Goal: Information Seeking & Learning: Understand process/instructions

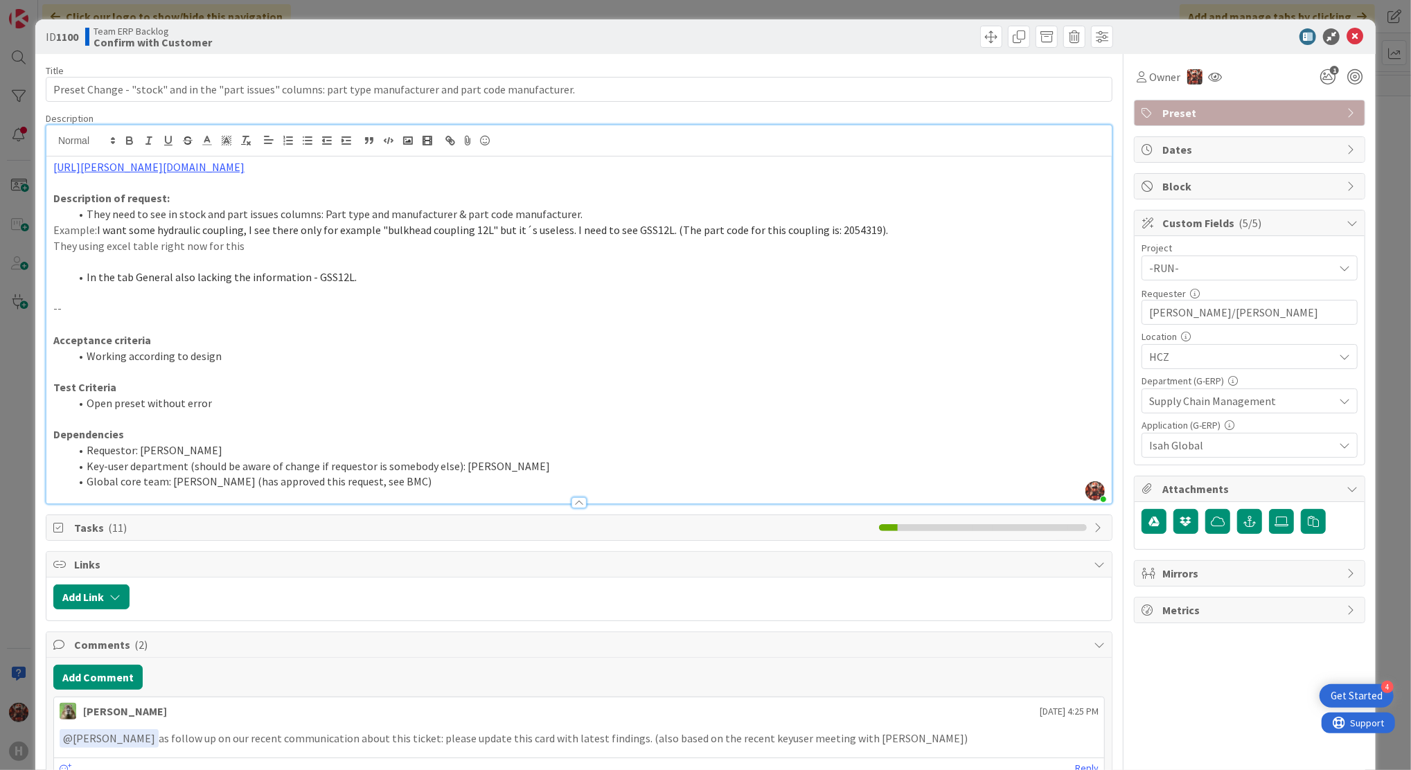
click at [383, 281] on li "In the tab General also lacking the information - GSS12L." at bounding box center [587, 277] width 1035 height 16
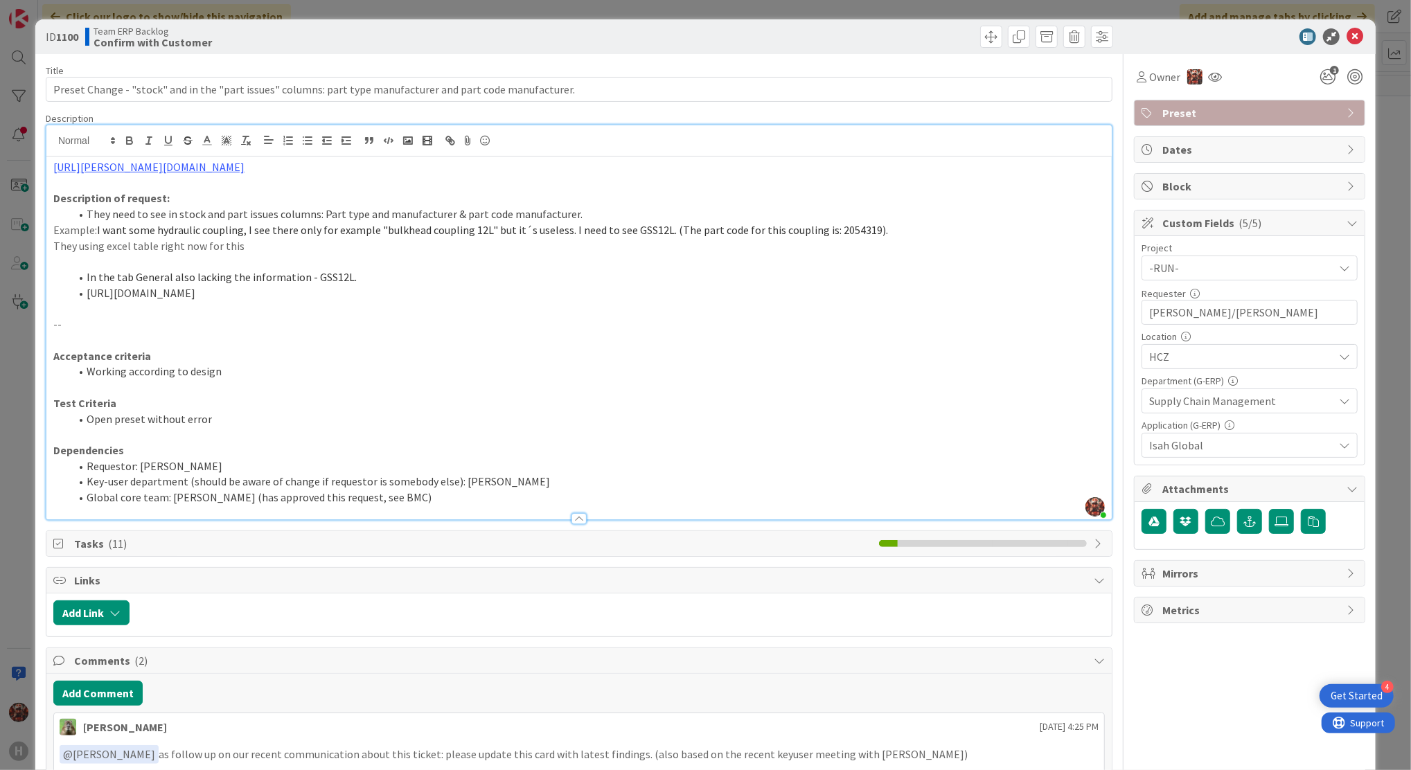
click at [86, 292] on li "https://kanbanzone.io/b/H1HLnhm2/c/644-Preset-Change-Default-Selection-Stock-mo…" at bounding box center [587, 293] width 1035 height 16
click at [366, 278] on li "In the tab General also lacking the information - GSS12L." at bounding box center [587, 277] width 1035 height 16
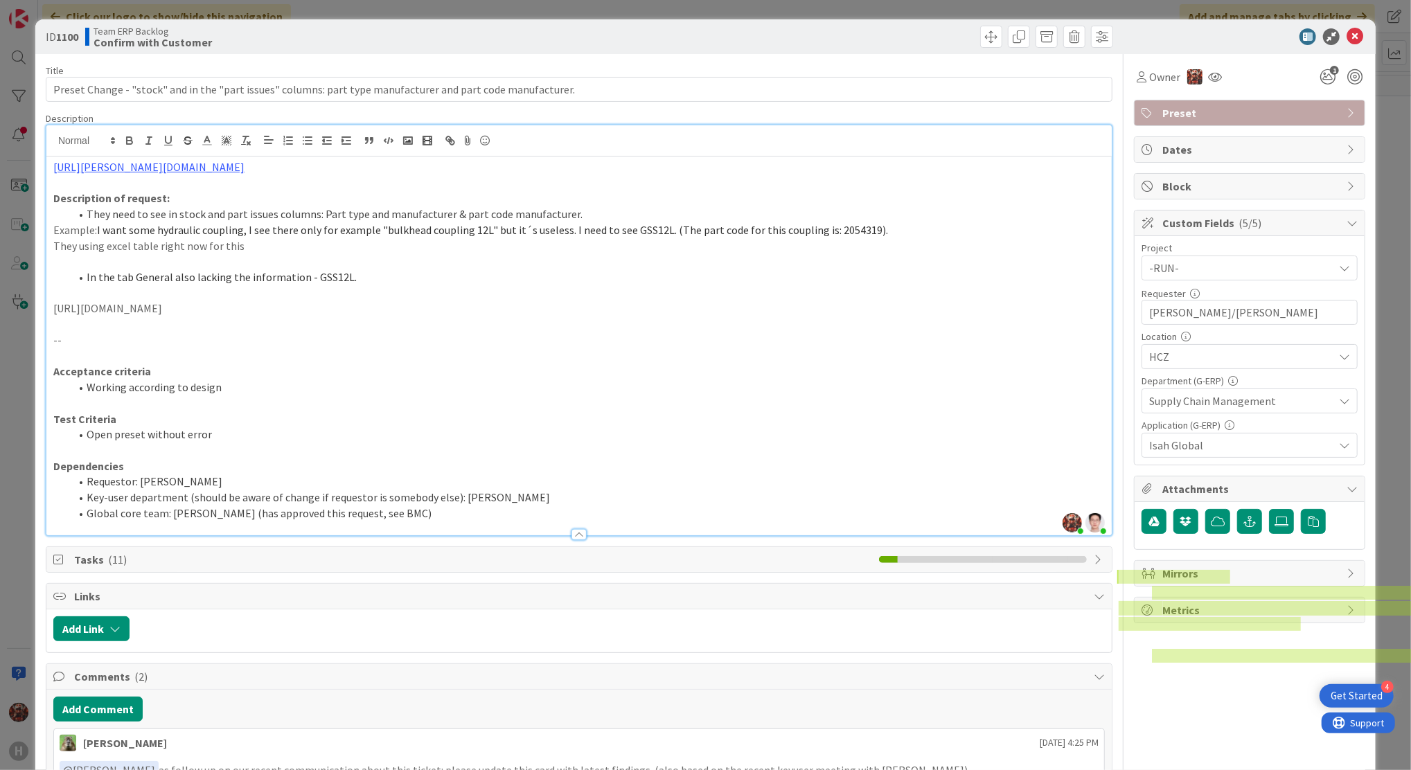
click at [334, 290] on p at bounding box center [578, 293] width 1051 height 16
click at [632, 310] on p "https://kanbanzone.io/b/H1HLnhm2/c/644-Preset-Change-Default-Selection-Stock-mo…" at bounding box center [578, 309] width 1051 height 16
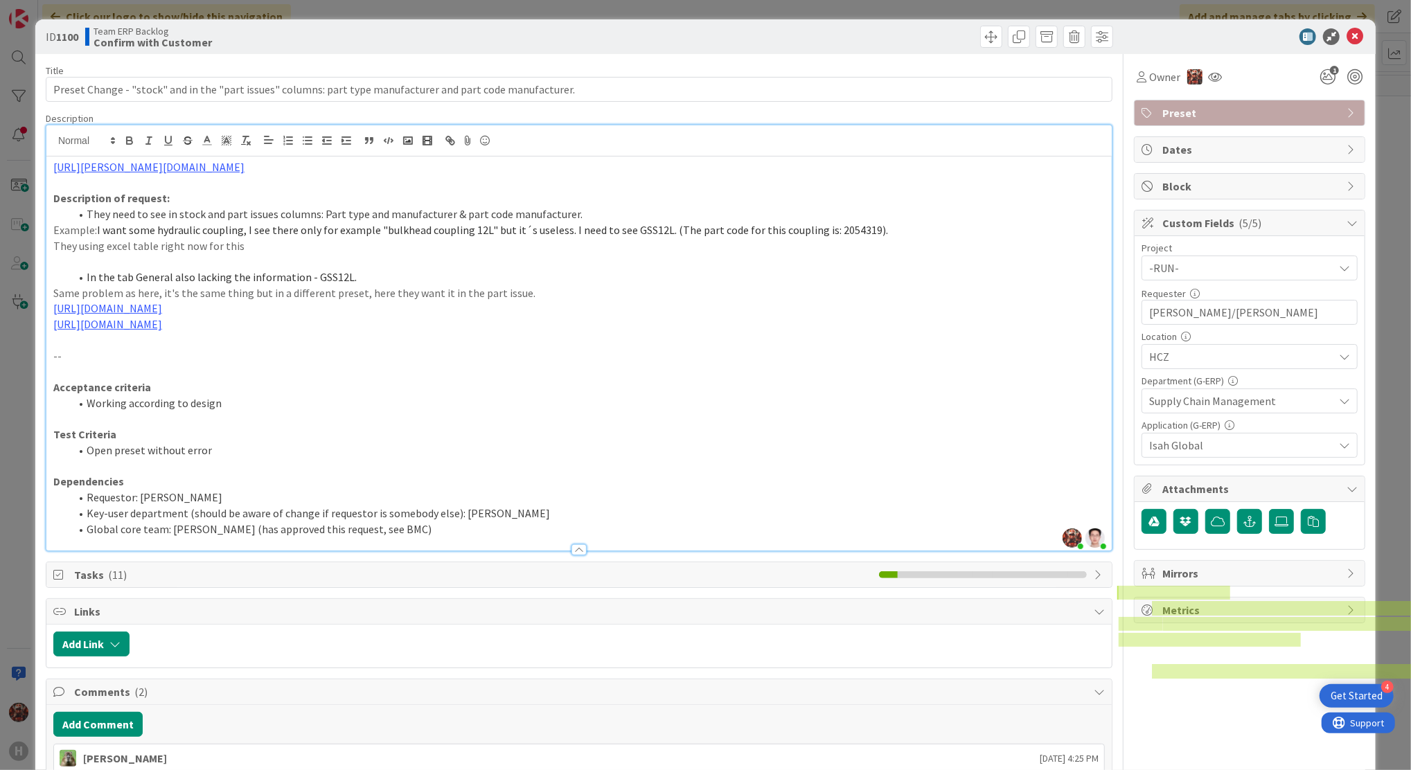
click at [611, 386] on p "Acceptance criteria" at bounding box center [578, 388] width 1051 height 16
click at [357, 274] on li "In the tab General also lacking the information - GSS12L." at bounding box center [587, 277] width 1035 height 16
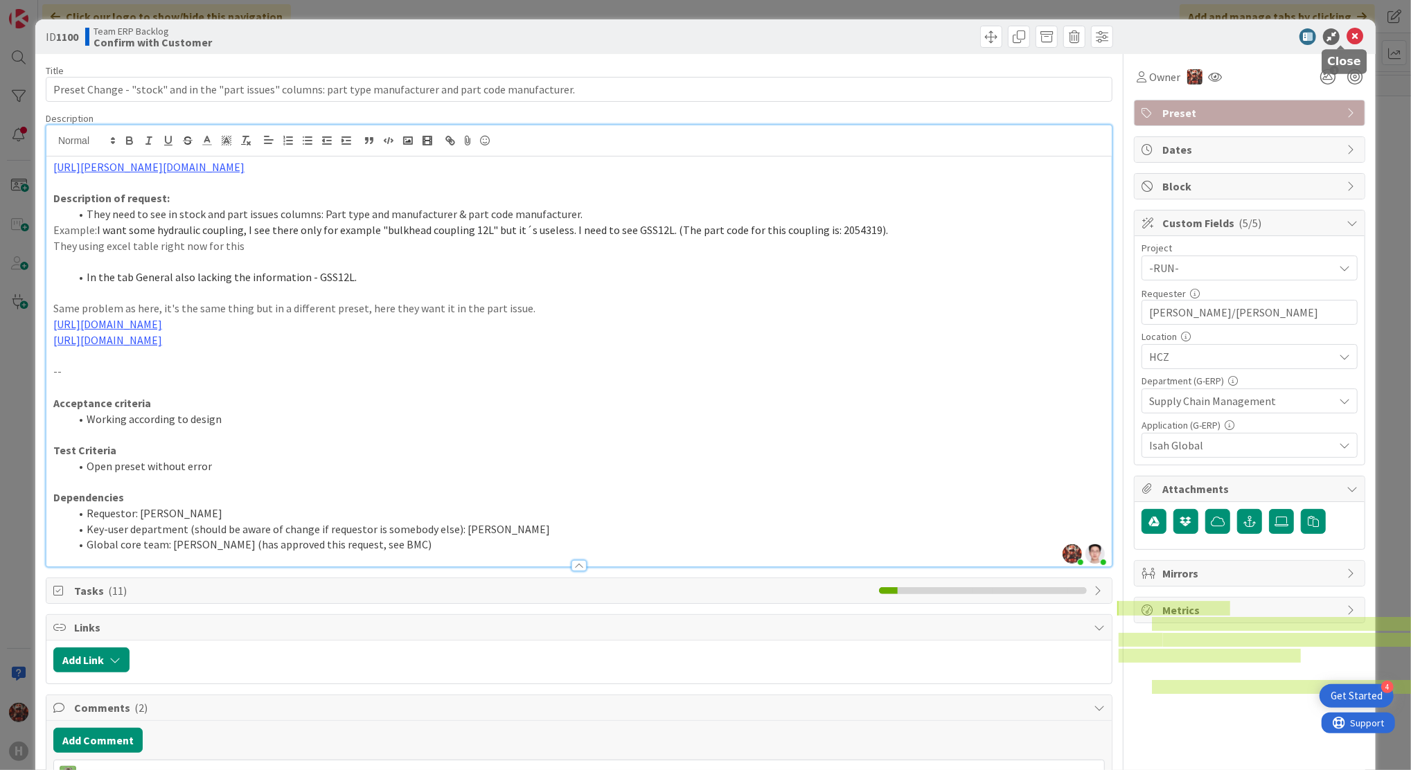
click at [1346, 34] on icon at bounding box center [1354, 36] width 17 height 17
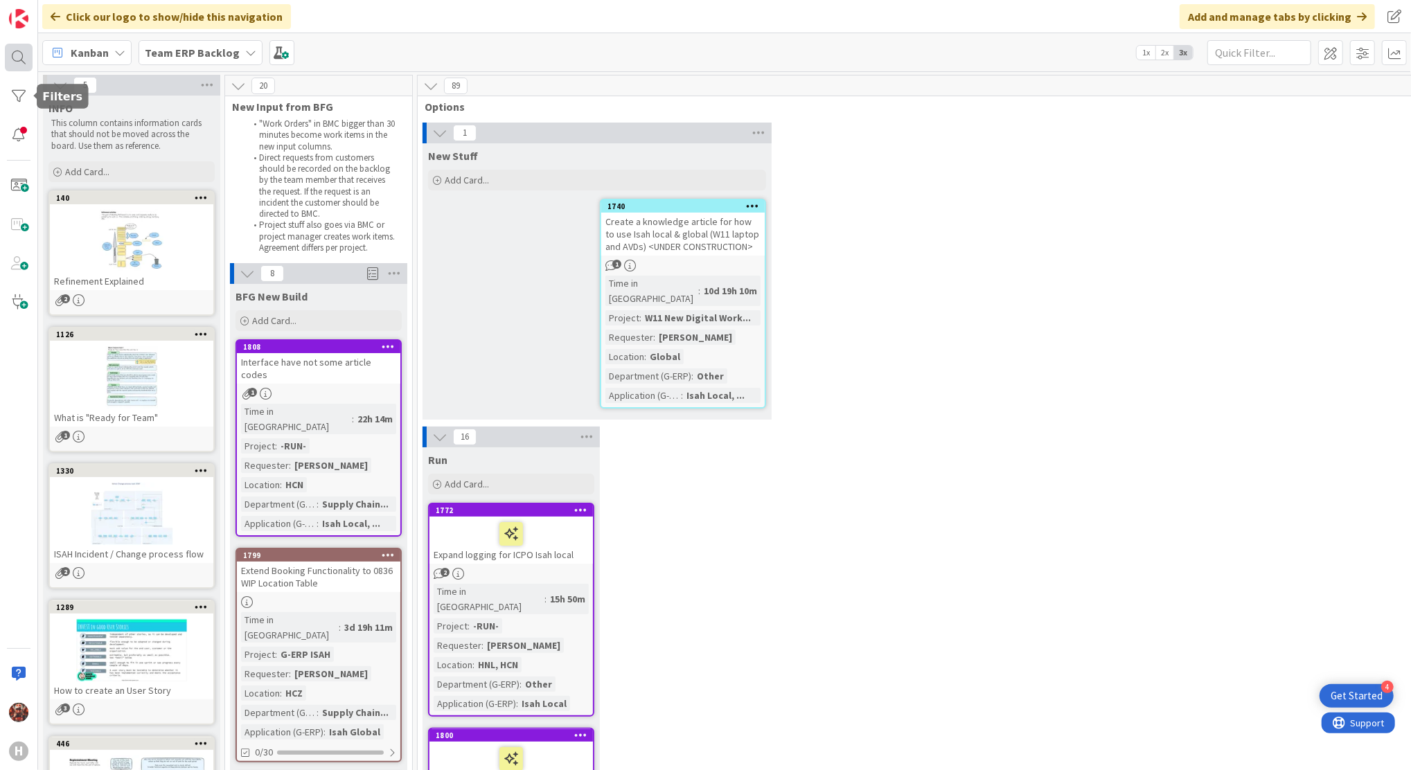
click at [28, 63] on div at bounding box center [19, 58] width 28 height 28
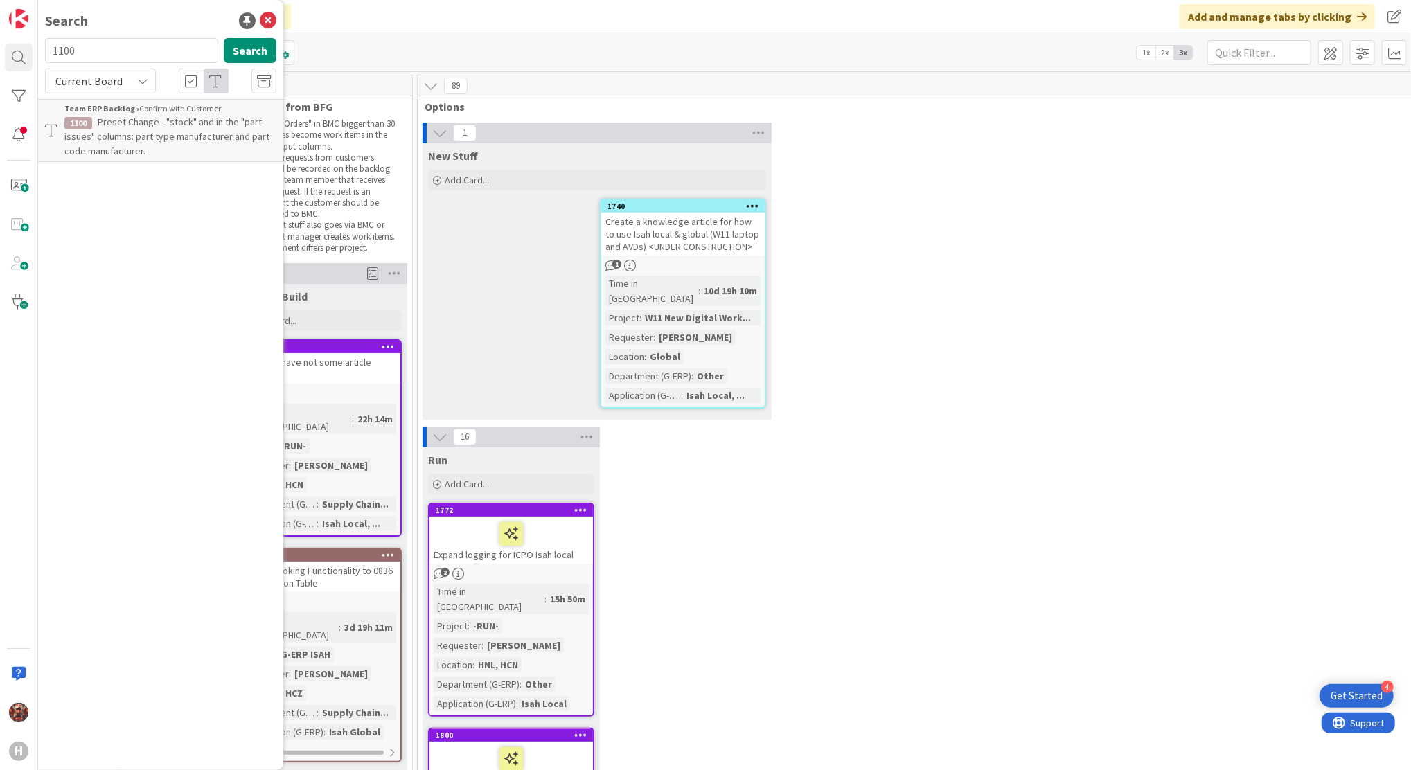
click at [264, 20] on icon at bounding box center [268, 20] width 17 height 17
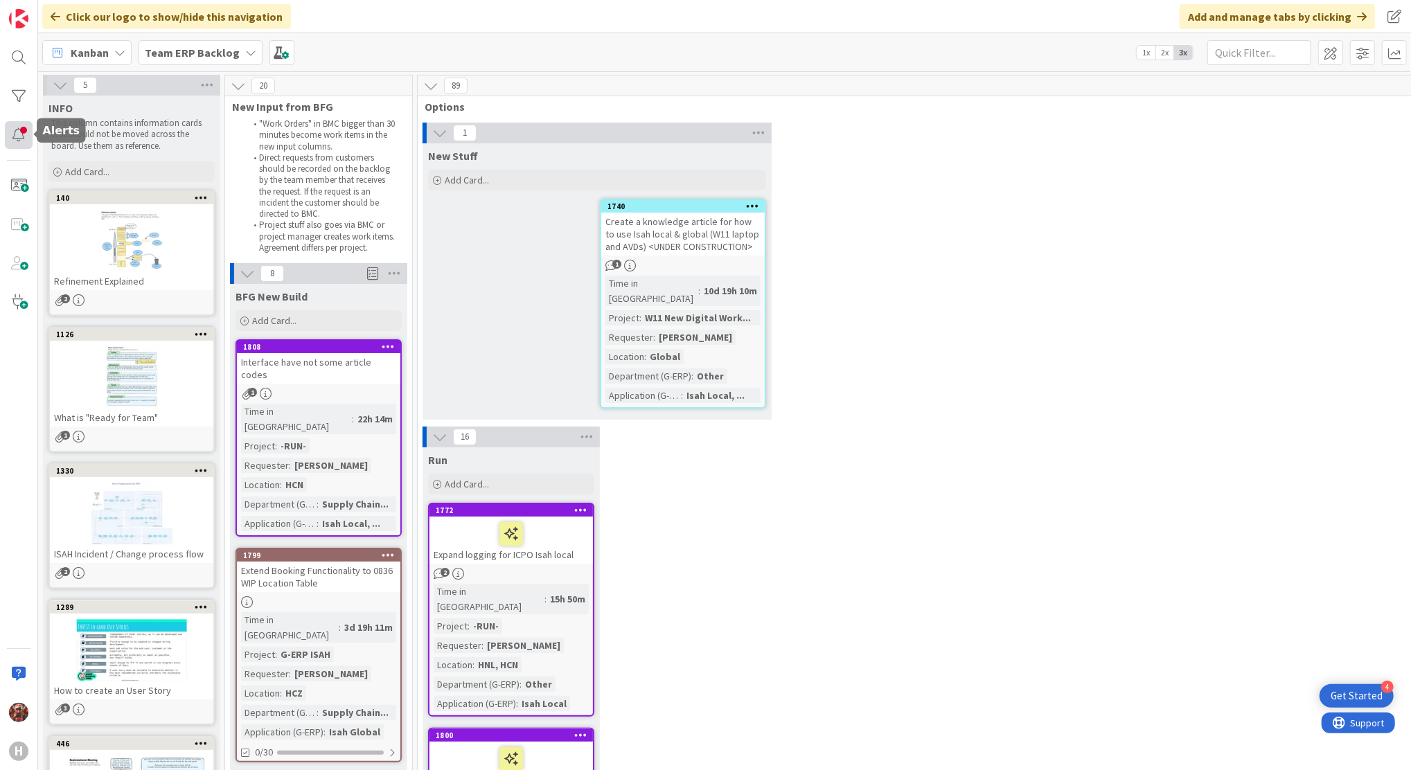
click at [15, 136] on div at bounding box center [19, 135] width 28 height 28
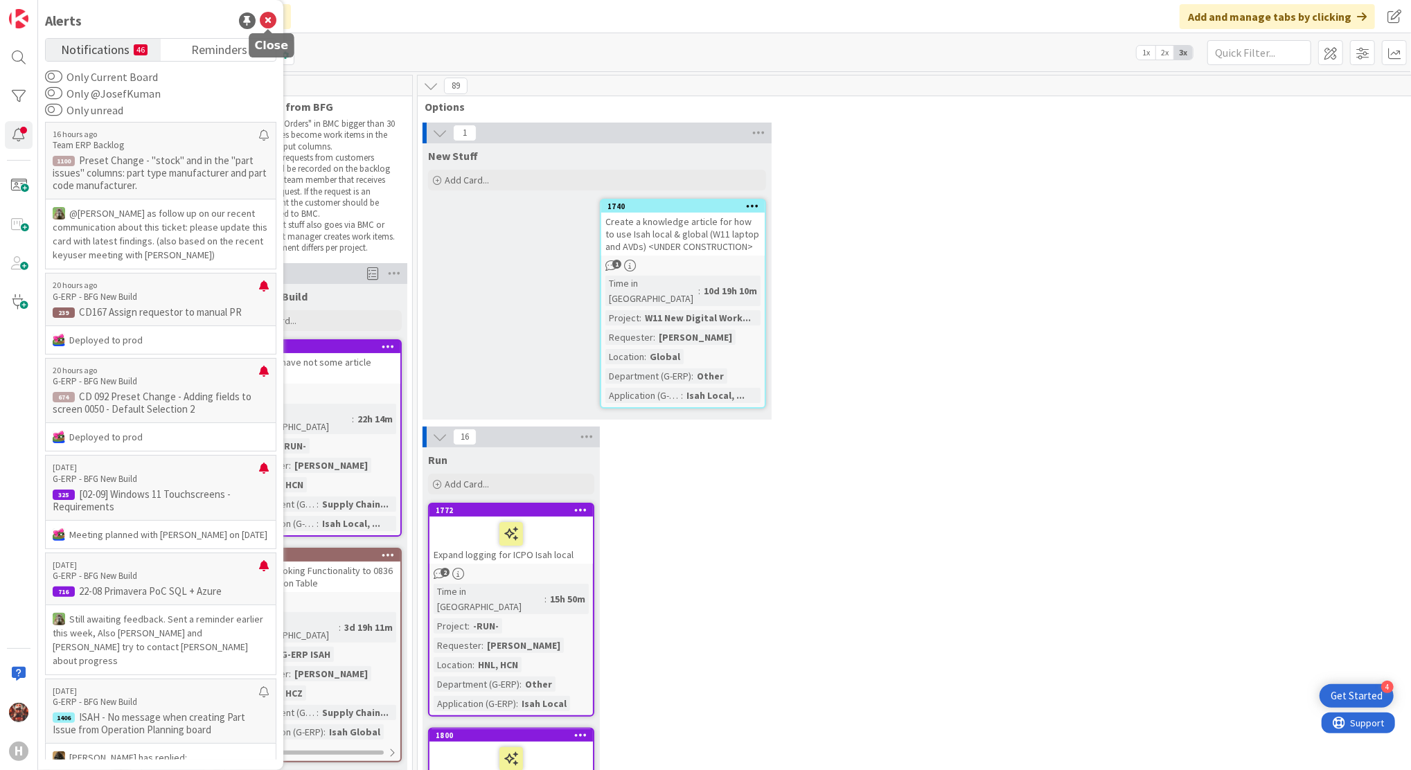
click at [267, 24] on icon at bounding box center [268, 20] width 17 height 17
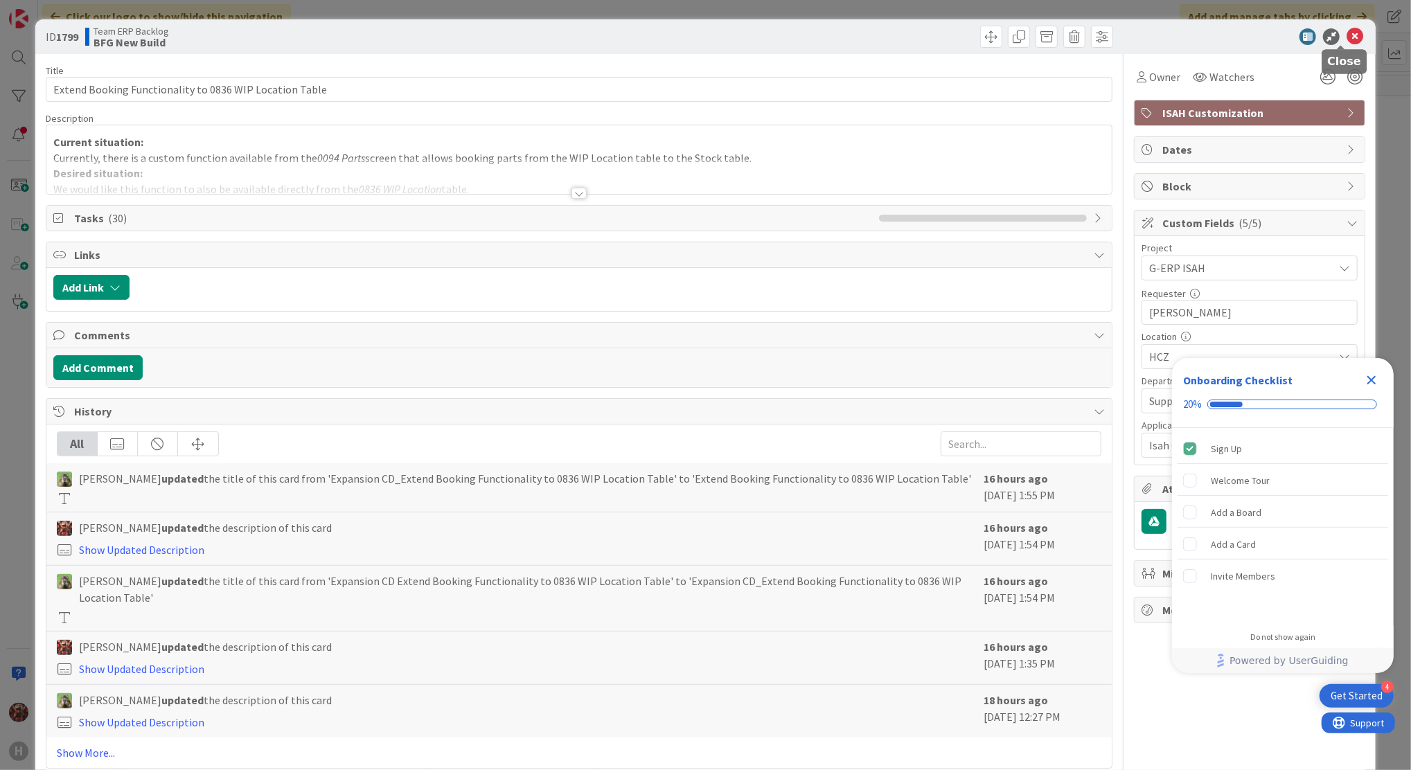
click at [1346, 33] on icon at bounding box center [1354, 36] width 17 height 17
